Goal: Navigation & Orientation: Find specific page/section

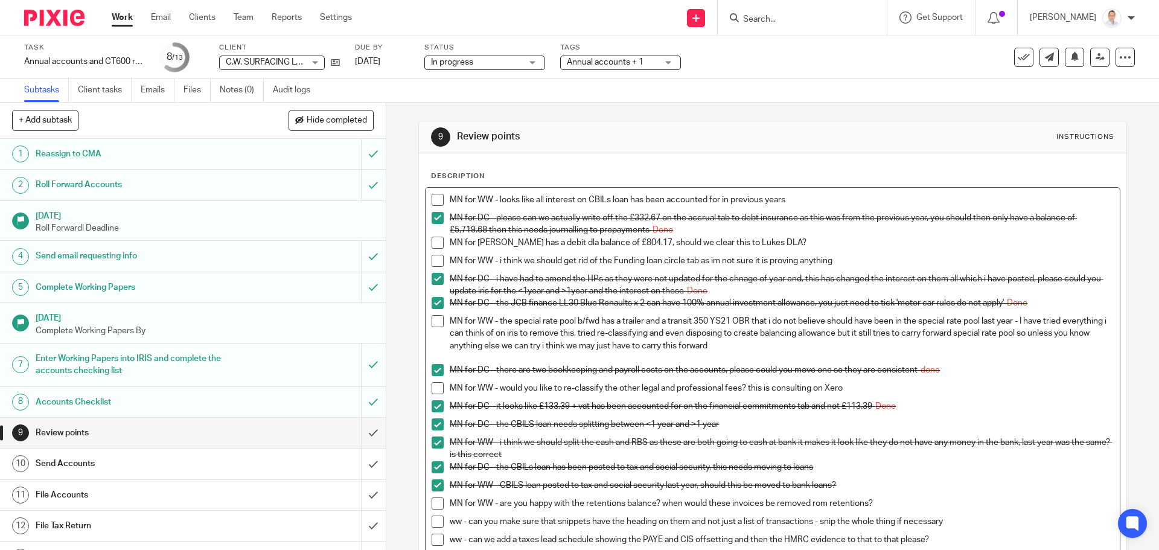
scroll to position [60, 0]
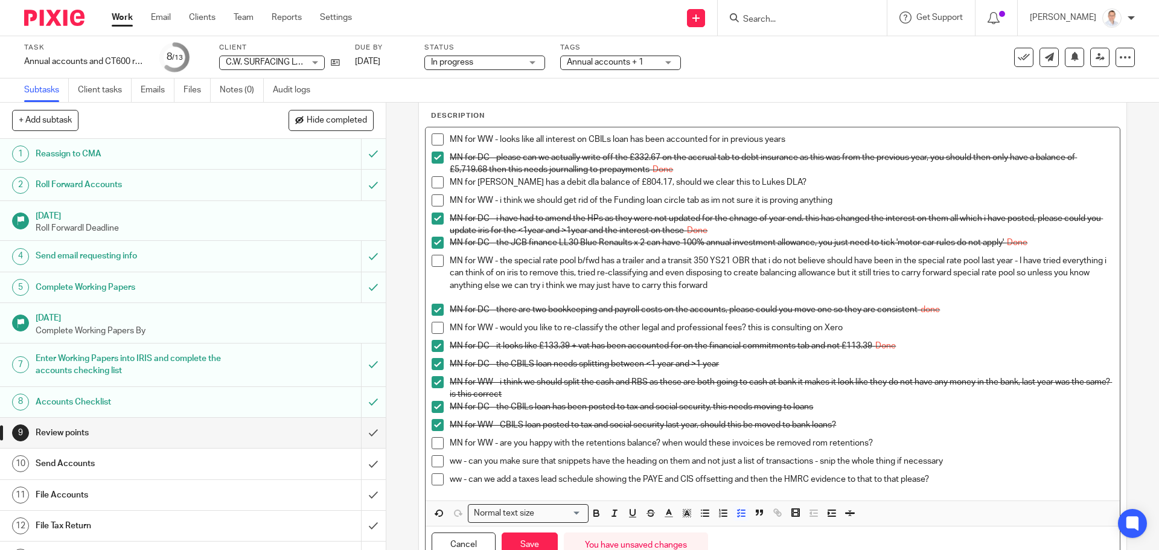
click at [438, 144] on span at bounding box center [438, 139] width 12 height 12
click at [808, 174] on p "MN for DC - please can we actually write off the £332.67 on the accrual tab to …" at bounding box center [782, 164] width 664 height 25
click at [802, 183] on p "MN for [PERSON_NAME] has a debit dla balance of £804.17, should we clear this t…" at bounding box center [782, 182] width 664 height 12
click at [778, 144] on p "MN for WW - looks like all interest on CBILs loan has been accounted for in pre…" at bounding box center [782, 139] width 664 height 12
click at [850, 190] on div "MN for [PERSON_NAME] has a debit dla balance of £804.17, should we clear this t…" at bounding box center [782, 185] width 664 height 18
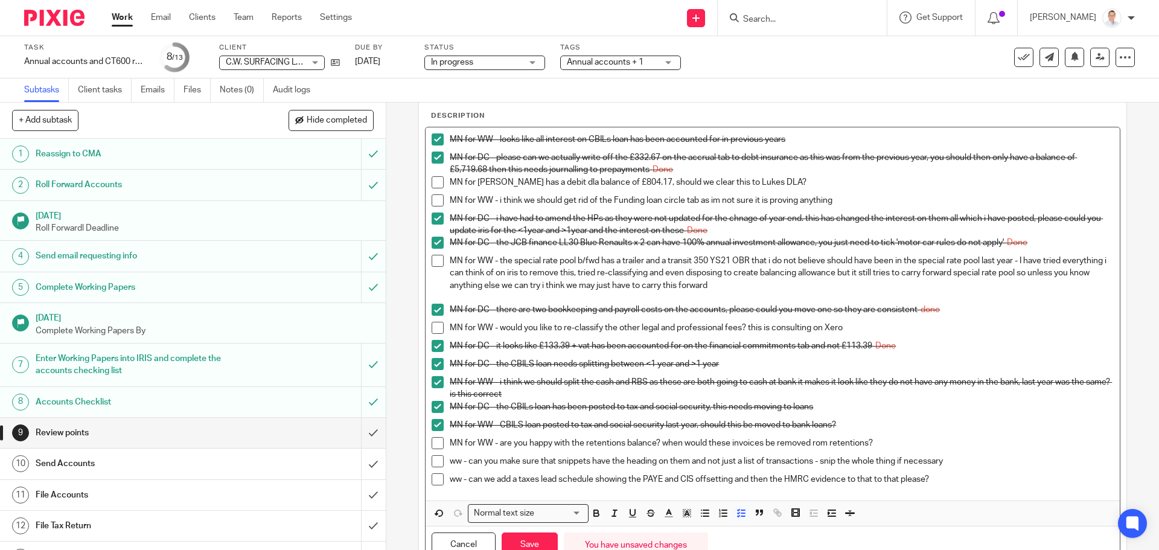
click at [840, 178] on p "MN for [PERSON_NAME] has a debit dla balance of £804.17, should we clear this t…" at bounding box center [782, 182] width 664 height 12
click at [873, 197] on p "MN for WW - i think we should get rid of the Funding loan circle tab as im not …" at bounding box center [782, 200] width 664 height 12
click at [848, 202] on p "MN for WW - i think we should get rid of the Funding loan circle tab as im not …" at bounding box center [782, 200] width 664 height 12
click at [796, 177] on p "MN for WW - charles has a debit dla balance of £804.17, should we clear this to…" at bounding box center [782, 182] width 664 height 12
click at [799, 182] on p "MN for WW - charles has a debit dla balance of £804.17, should we clear this to…" at bounding box center [782, 182] width 664 height 12
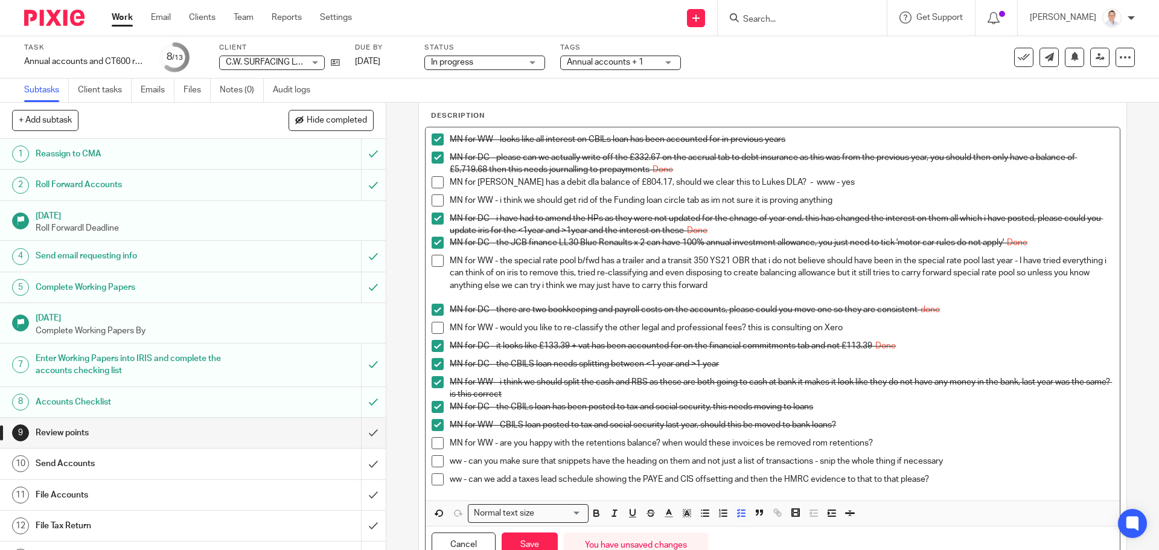
click at [810, 183] on p "MN for WW - charles has a debit dla balance of £804.17, should we clear this to…" at bounding box center [782, 182] width 664 height 12
click at [839, 202] on p "MN for WW - i think we should get rid of the Funding loan circle tab as im not …" at bounding box center [782, 200] width 664 height 12
drag, startPoint x: 840, startPoint y: 184, endPoint x: 799, endPoint y: 184, distance: 41.1
click at [799, 184] on p "MN for WW - charles has a debit dla balance of £804.17, should we clear this to…" at bounding box center [782, 182] width 664 height 12
copy p "ww - yes"
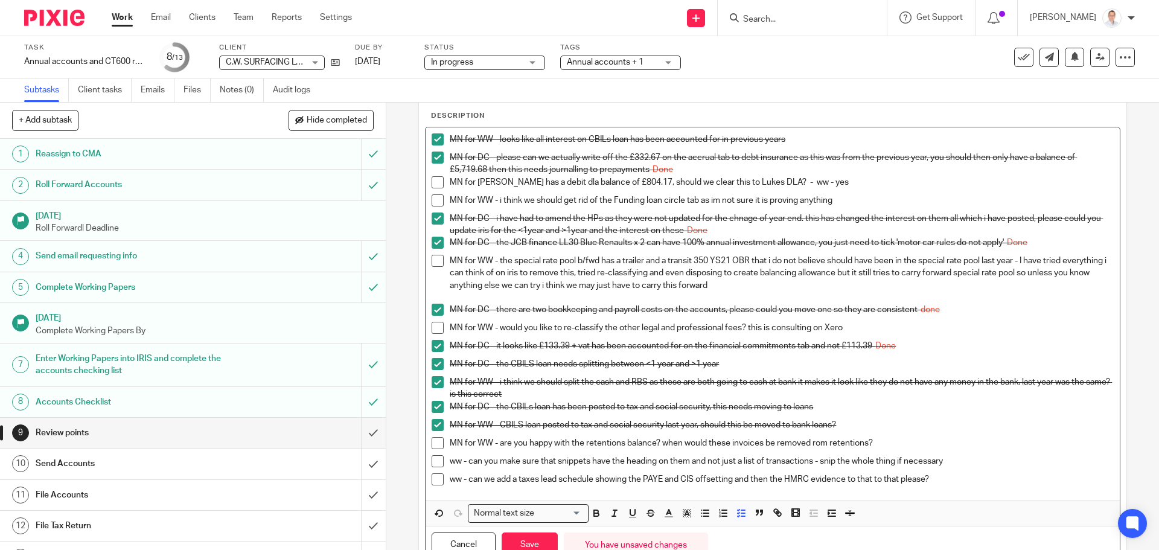
click at [826, 227] on p "MN for DC - i have had to amend the HPs as they were not updated for the chnage…" at bounding box center [782, 225] width 664 height 25
click at [836, 200] on p "MN for WW - i think we should get rid of the Funding loan circle tab as im not …" at bounding box center [782, 200] width 664 height 12
click at [852, 238] on ul "MN for WW - looks like all interest on CBILs loan has been accounted for in pre…" at bounding box center [773, 312] width 682 height 358
click at [604, 292] on p at bounding box center [782, 298] width 664 height 12
click at [856, 319] on div "MN for DC - there are two bookkeeping and payroll costs on the accounts, please…" at bounding box center [782, 313] width 664 height 18
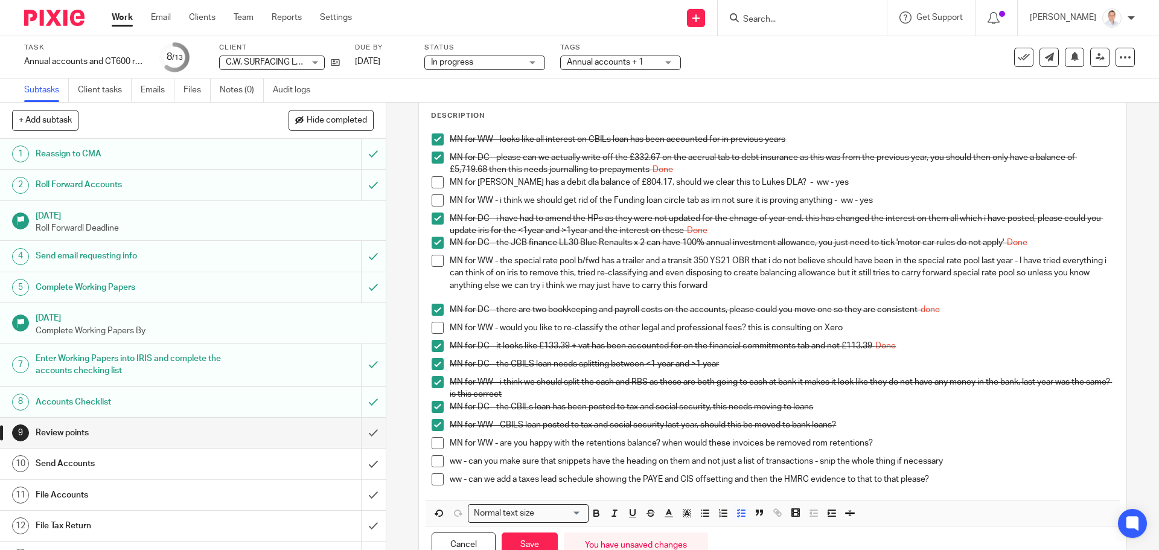
click at [943, 409] on p "MN for DC - the CBILs loan has been posted to tax and social security, this nee…" at bounding box center [782, 407] width 664 height 12
click at [921, 362] on p "MN for DC - the CBILS loan needs splitting between <1 year and >1 year" at bounding box center [782, 364] width 664 height 12
click at [897, 337] on div "MN for WW - would you like to re-classify the other legal and professional fees…" at bounding box center [782, 331] width 664 height 18
click at [853, 275] on p "MN for WW - the special rate pool b/fwd has a trailer and a transit 350 YS21 OB…" at bounding box center [782, 273] width 664 height 37
click at [837, 289] on p "MN for WW - the special rate pool b/fwd has a trailer and a transit 350 YS21 OB…" at bounding box center [782, 273] width 664 height 37
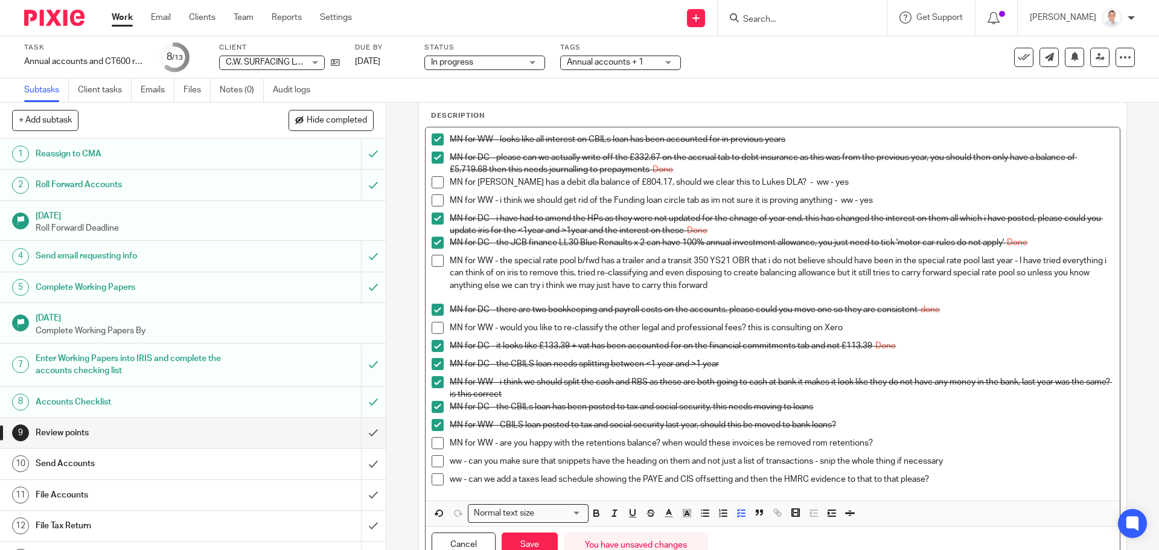
click at [837, 270] on p "MN for WW - the special rate pool b/fwd has a trailer and a transit 350 YS21 OB…" at bounding box center [782, 273] width 664 height 37
click at [843, 244] on p "MN for DC - the JCB finance LL30 Blue Renaults x 2 can have 100% annual investm…" at bounding box center [782, 243] width 664 height 12
drag, startPoint x: 846, startPoint y: 203, endPoint x: 851, endPoint y: 222, distance: 19.8
click at [848, 205] on p "MN for WW - i think we should get rid of the Funding loan circle tab as im not …" at bounding box center [782, 200] width 664 height 12
click at [851, 273] on p "MN for WW - the special rate pool b/fwd has a trailer and a transit 350 YS21 OB…" at bounding box center [782, 273] width 664 height 37
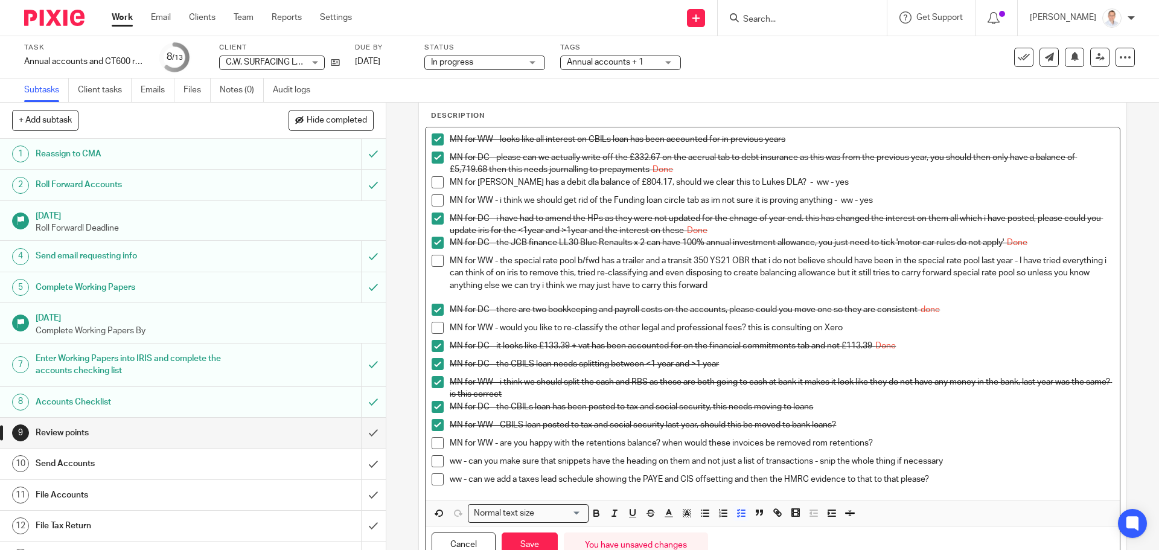
click at [846, 283] on p "MN for WW - the special rate pool b/fwd has a trailer and a transit 350 YS21 OB…" at bounding box center [782, 273] width 664 height 37
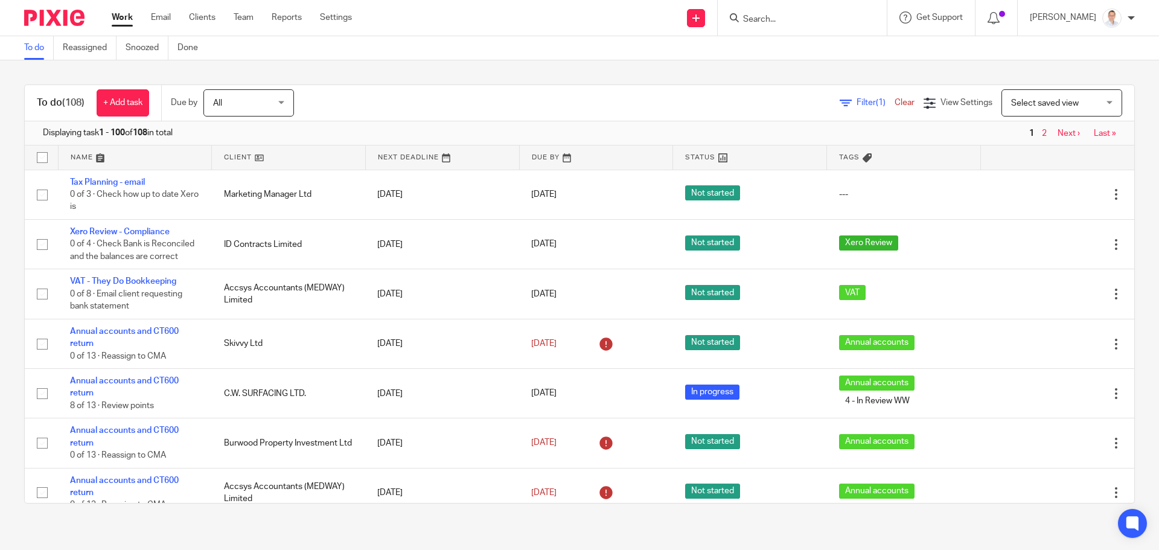
click at [816, 20] on input "Search" at bounding box center [796, 19] width 109 height 11
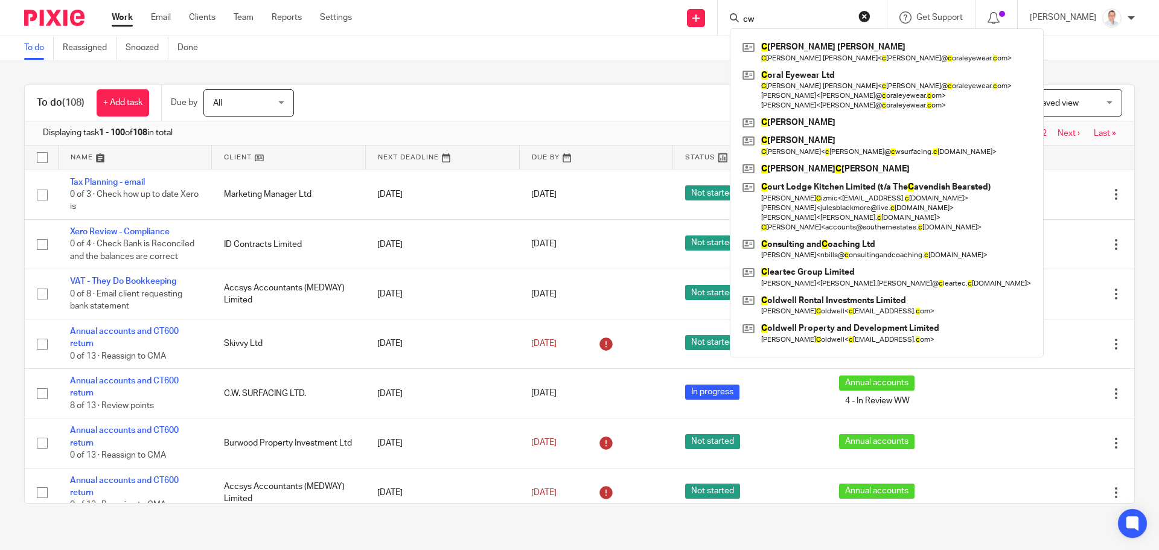
type input "cw"
click button "submit" at bounding box center [0, 0] width 0 height 0
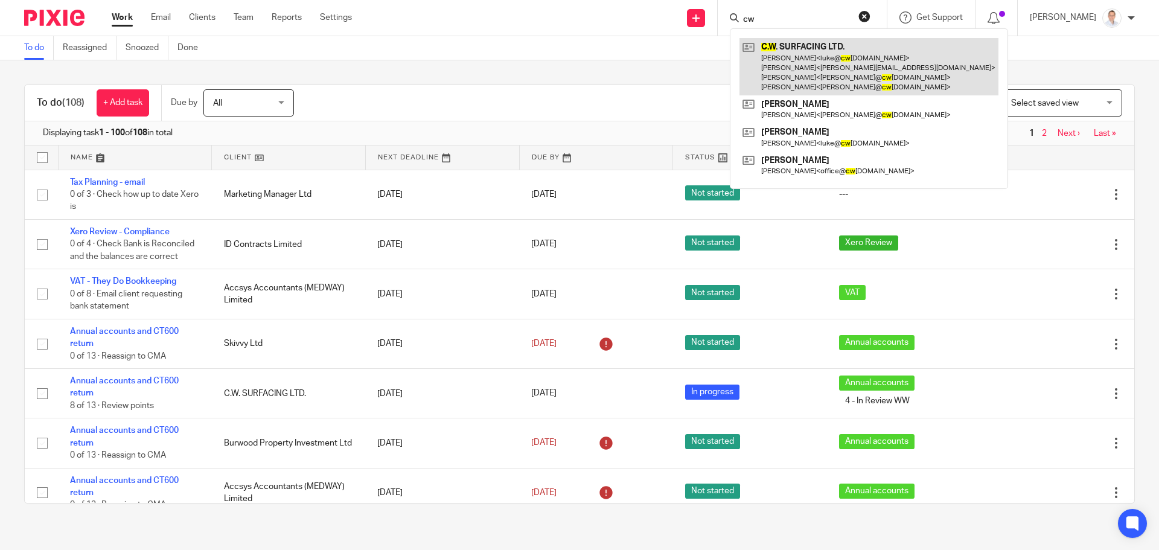
click at [835, 56] on link at bounding box center [869, 66] width 259 height 57
